Goal: Information Seeking & Learning: Compare options

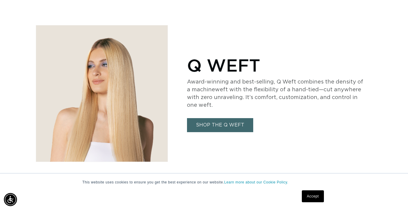
click at [213, 124] on link "SHOP THE Q WEFT" at bounding box center [220, 125] width 66 height 14
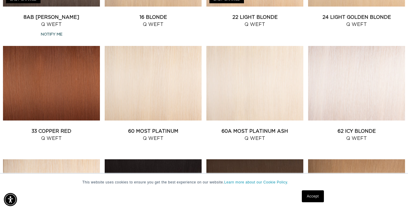
scroll to position [536, 0]
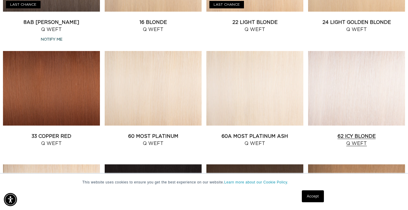
click at [316, 133] on link "62 Icy Blonde Q Weft" at bounding box center [356, 140] width 97 height 14
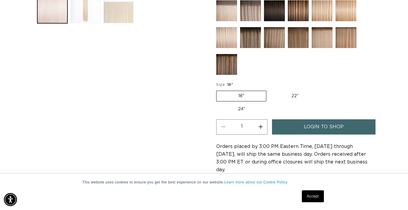
scroll to position [0, 366]
click at [240, 108] on label "24" Variant sold out or unavailable" at bounding box center [241, 109] width 51 height 10
click at [323, 90] on input "24" Variant sold out or unavailable" at bounding box center [323, 89] width 0 height 0
radio input "true"
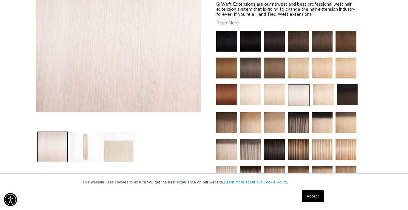
scroll to position [0, 0]
click at [249, 66] on img at bounding box center [250, 68] width 21 height 21
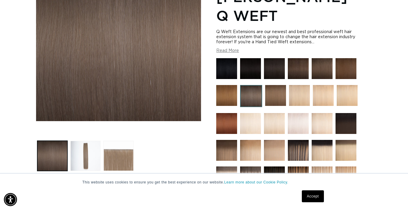
scroll to position [121, 0]
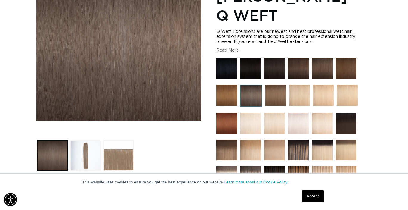
click at [303, 58] on img at bounding box center [298, 68] width 21 height 21
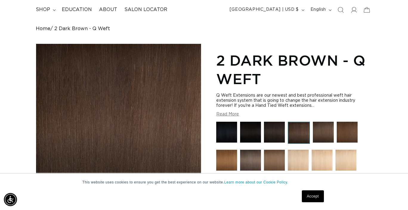
scroll to position [45, 0]
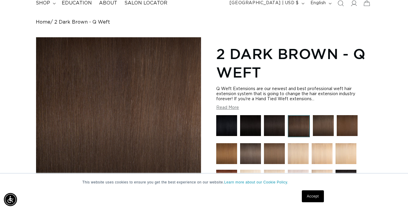
click at [321, 130] on img at bounding box center [323, 125] width 21 height 21
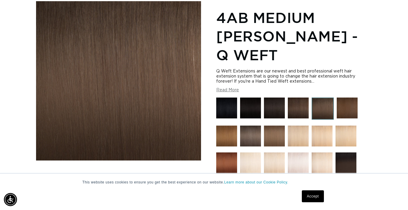
scroll to position [0, 366]
click at [254, 126] on img at bounding box center [250, 136] width 21 height 21
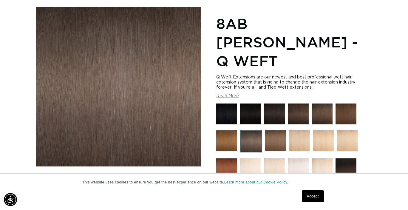
scroll to position [0, 366]
click at [324, 103] on img at bounding box center [322, 113] width 21 height 21
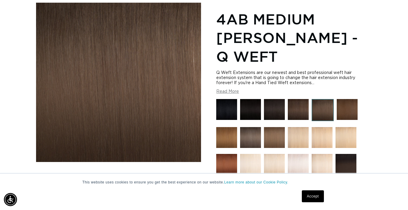
scroll to position [86, 0]
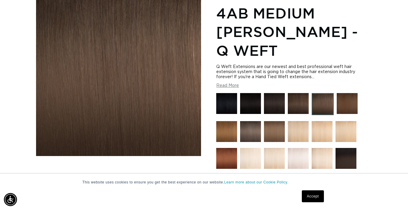
click at [249, 121] on img at bounding box center [250, 131] width 21 height 21
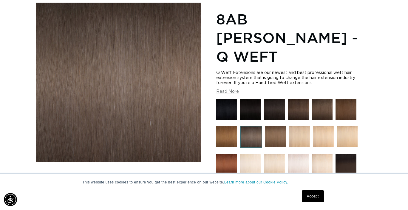
scroll to position [0, 731]
click at [323, 99] on img at bounding box center [322, 109] width 21 height 21
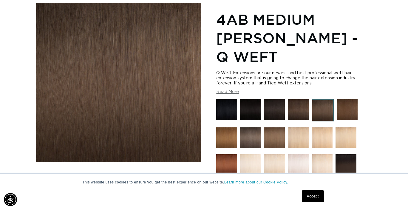
scroll to position [84, 0]
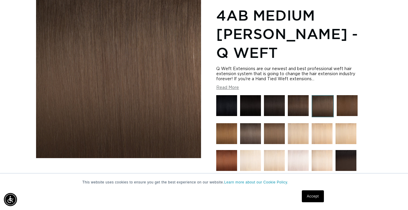
click at [248, 123] on img at bounding box center [250, 133] width 21 height 21
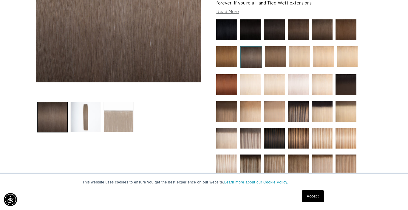
scroll to position [0, 366]
click at [118, 123] on button "Load image 3 in gallery view" at bounding box center [118, 117] width 30 height 30
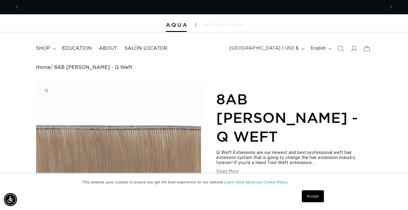
scroll to position [0, 731]
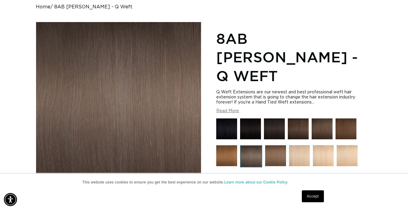
scroll to position [0, 366]
click at [327, 118] on img at bounding box center [322, 128] width 21 height 21
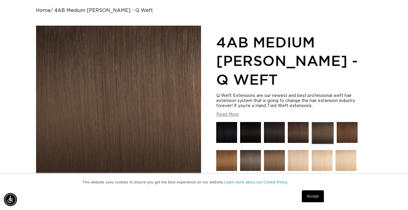
scroll to position [61, 0]
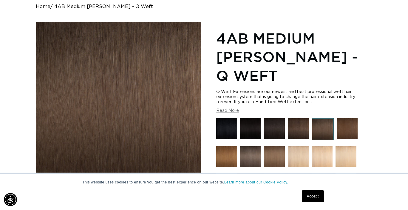
click at [246, 146] on img at bounding box center [250, 156] width 21 height 21
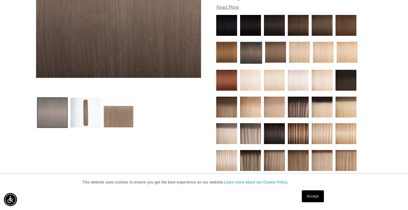
scroll to position [0, 731]
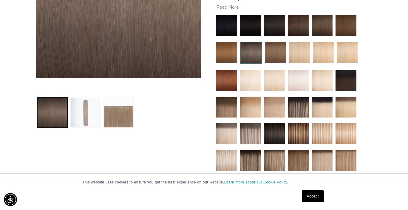
click at [85, 116] on button "Load image 2 in gallery view" at bounding box center [85, 113] width 30 height 30
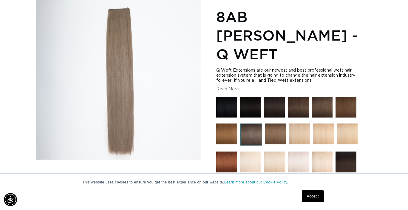
scroll to position [0, 0]
click at [321, 97] on img at bounding box center [322, 107] width 21 height 21
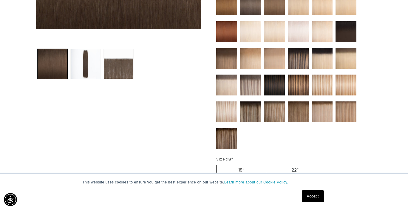
scroll to position [221, 0]
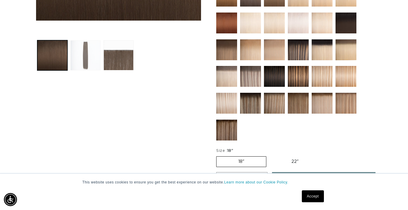
click at [78, 61] on button "Load image 2 in gallery view" at bounding box center [85, 55] width 30 height 30
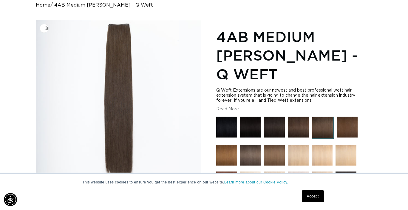
scroll to position [61, 0]
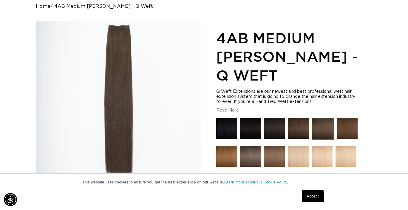
click at [254, 146] on img at bounding box center [250, 156] width 21 height 21
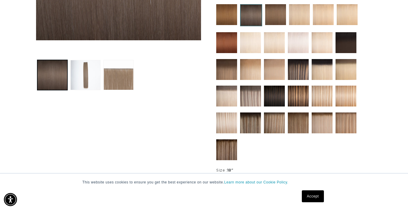
scroll to position [201, 0]
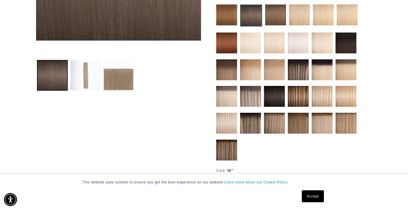
click at [87, 84] on button "Load image 2 in gallery view" at bounding box center [85, 75] width 30 height 30
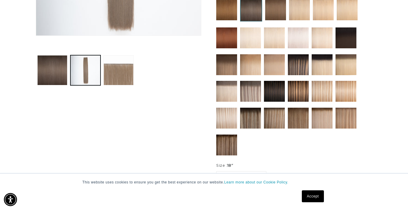
scroll to position [0, 0]
click at [252, 81] on img at bounding box center [250, 91] width 21 height 21
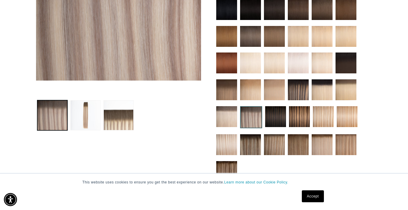
scroll to position [0, 366]
click at [299, 62] on img at bounding box center [298, 62] width 21 height 21
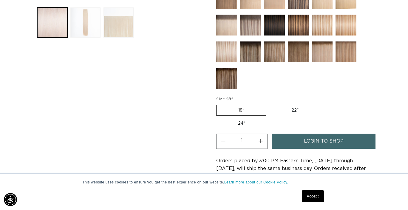
scroll to position [0, 731]
click at [292, 110] on label "22" Variant sold out or unavailable" at bounding box center [295, 110] width 51 height 10
click at [298, 109] on label "22" Variant sold out or unavailable" at bounding box center [295, 110] width 51 height 10
click at [270, 104] on input "22" Variant sold out or unavailable" at bounding box center [269, 104] width 0 height 0
radio input "true"
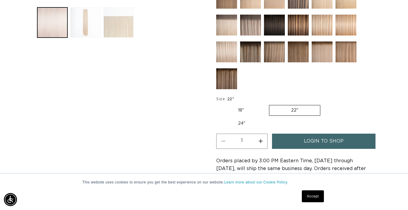
scroll to position [0, 0]
click at [244, 123] on label "24" Variant sold out or unavailable" at bounding box center [241, 123] width 51 height 10
click at [323, 104] on input "24" Variant sold out or unavailable" at bounding box center [323, 104] width 0 height 0
radio input "true"
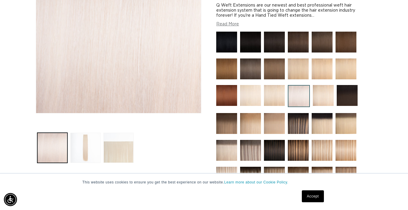
scroll to position [130, 0]
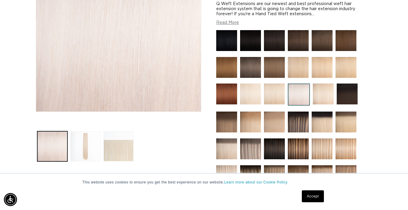
click at [219, 99] on img at bounding box center [226, 93] width 21 height 21
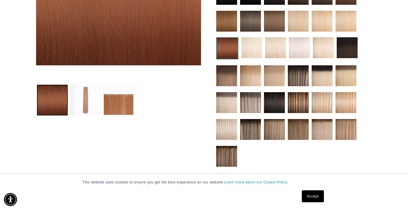
scroll to position [0, 366]
click at [86, 103] on button "Load image 2 in gallery view" at bounding box center [85, 100] width 30 height 30
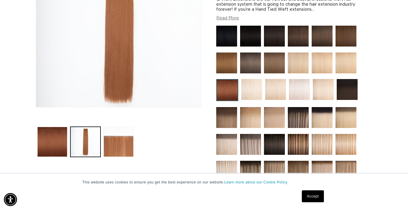
scroll to position [135, 0]
click at [228, 87] on img at bounding box center [227, 90] width 22 height 22
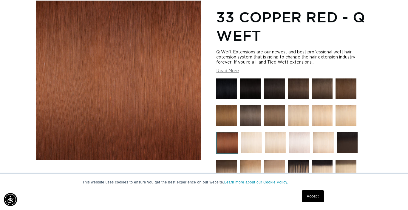
scroll to position [107, 0]
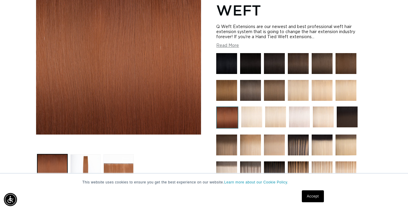
click at [227, 82] on img at bounding box center [226, 90] width 21 height 21
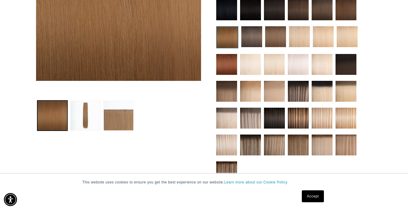
scroll to position [161, 0]
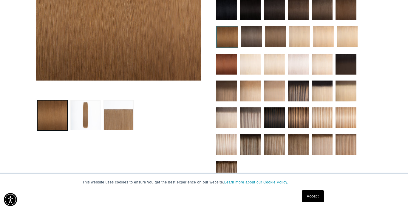
click at [344, 13] on img at bounding box center [345, 9] width 21 height 21
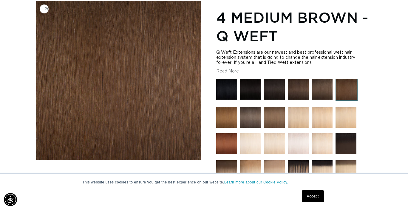
scroll to position [81, 0]
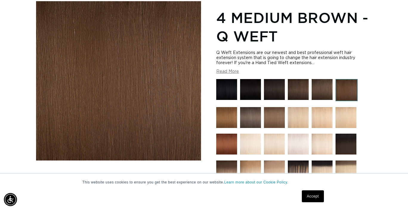
click at [230, 90] on img at bounding box center [226, 89] width 21 height 21
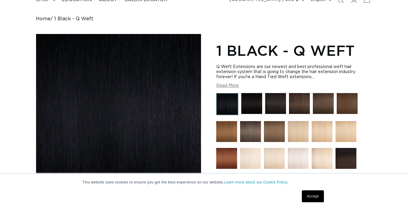
scroll to position [50, 0]
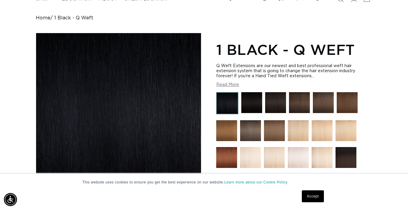
click at [251, 107] on img at bounding box center [251, 102] width 21 height 21
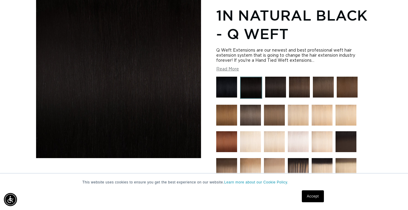
scroll to position [89, 0]
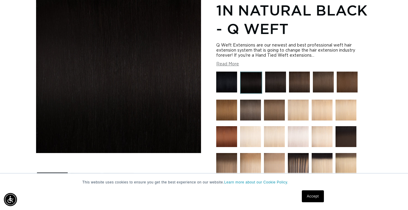
click at [280, 81] on img at bounding box center [275, 82] width 21 height 21
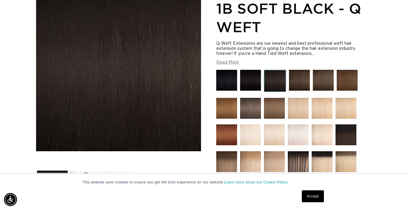
scroll to position [91, 0]
click at [298, 80] on img at bounding box center [299, 80] width 21 height 21
